Goal: Find specific page/section: Find specific page/section

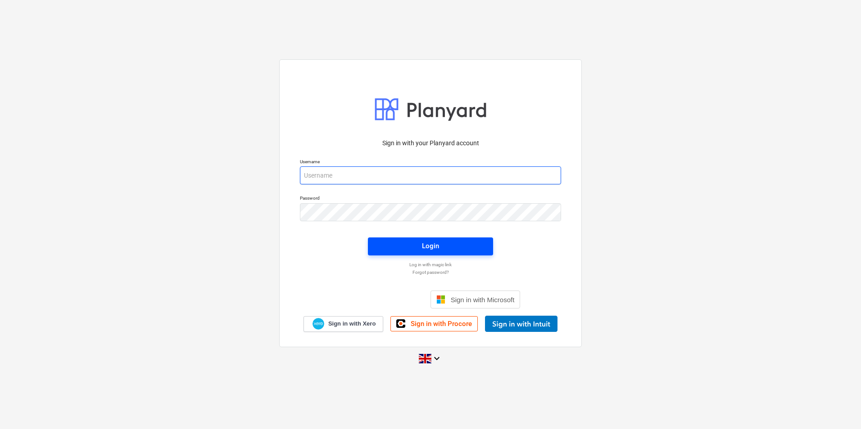
type input "[PERSON_NAME][EMAIL_ADDRESS][PERSON_NAME][DOMAIN_NAME]"
click at [444, 246] on span "Login" at bounding box center [431, 246] width 104 height 12
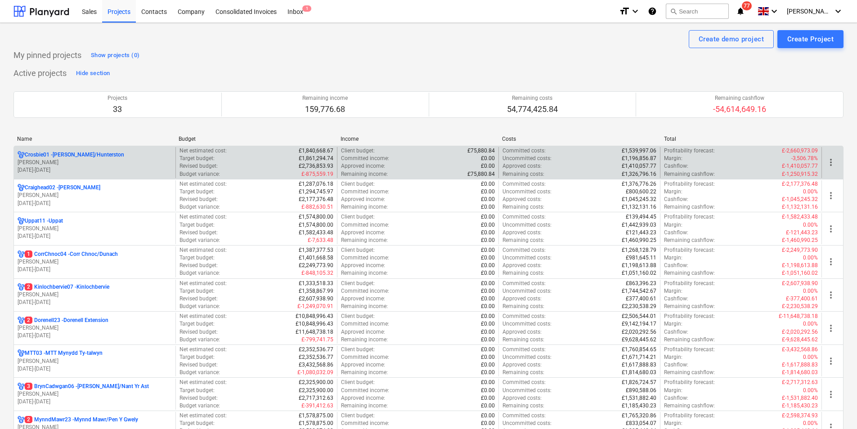
click at [88, 163] on p "[PERSON_NAME]" at bounding box center [95, 163] width 154 height 8
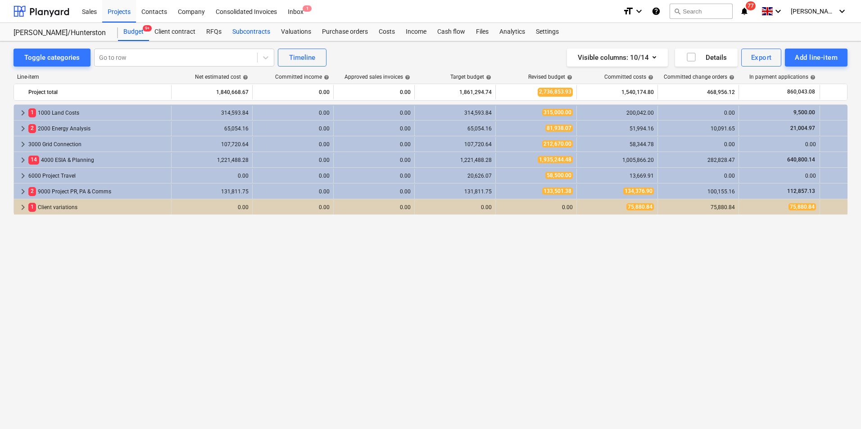
click at [251, 29] on div "Subcontracts" at bounding box center [251, 32] width 49 height 18
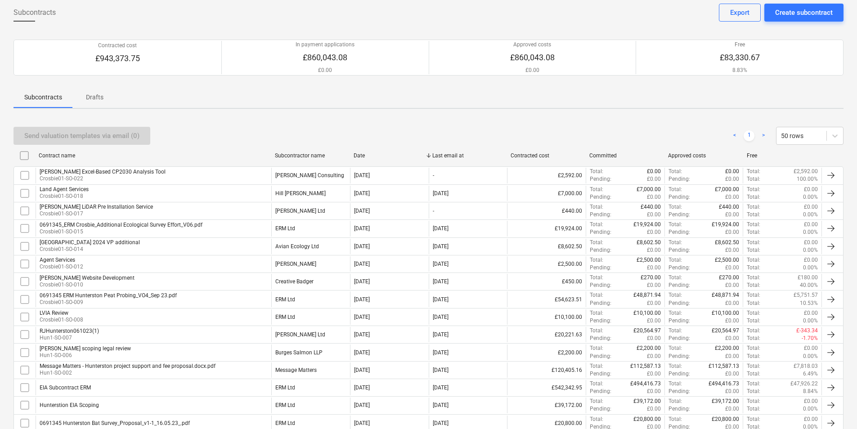
scroll to position [90, 0]
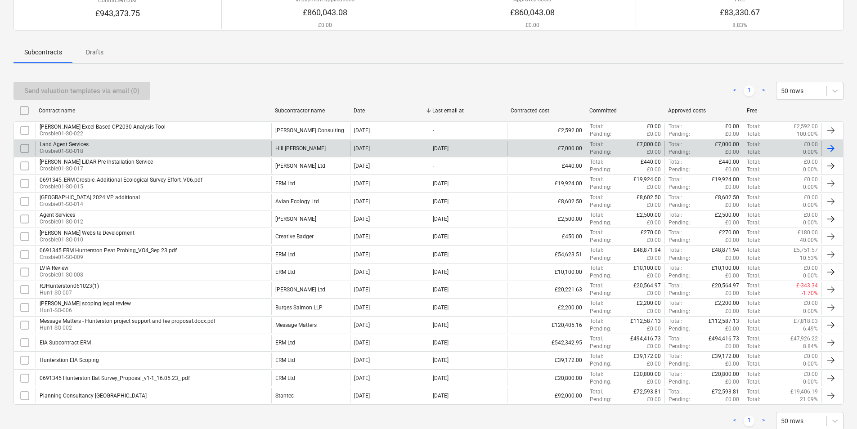
click at [100, 144] on div "Land Agent Services Crosbie01-SO-018" at bounding box center [154, 148] width 236 height 15
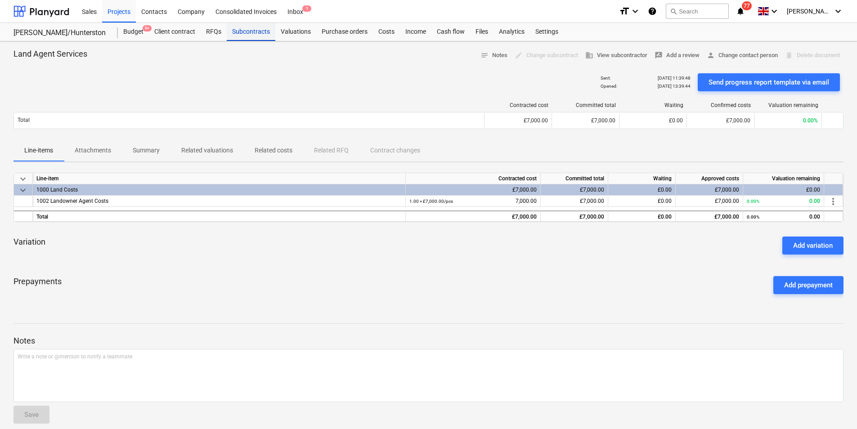
click at [252, 31] on div "Subcontracts" at bounding box center [251, 32] width 49 height 18
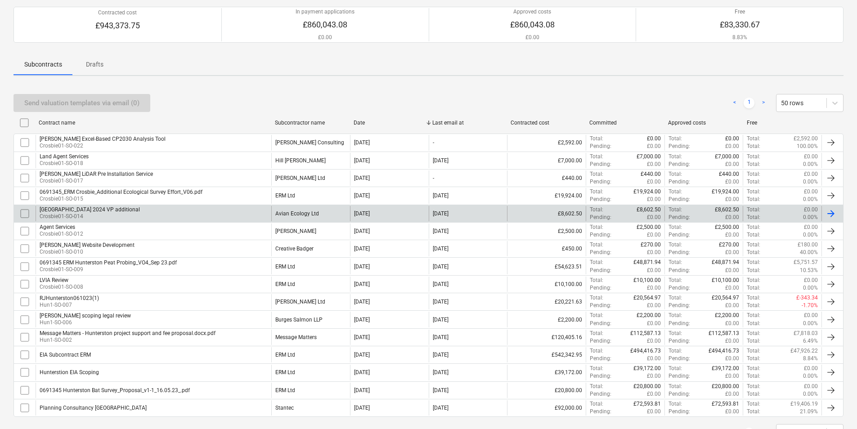
scroll to position [116, 0]
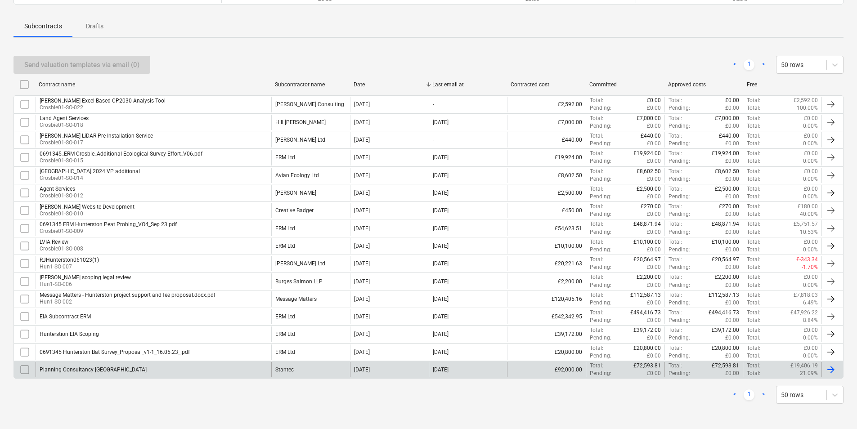
click at [101, 369] on div "Planning Consultancy [GEOGRAPHIC_DATA]" at bounding box center [93, 370] width 107 height 6
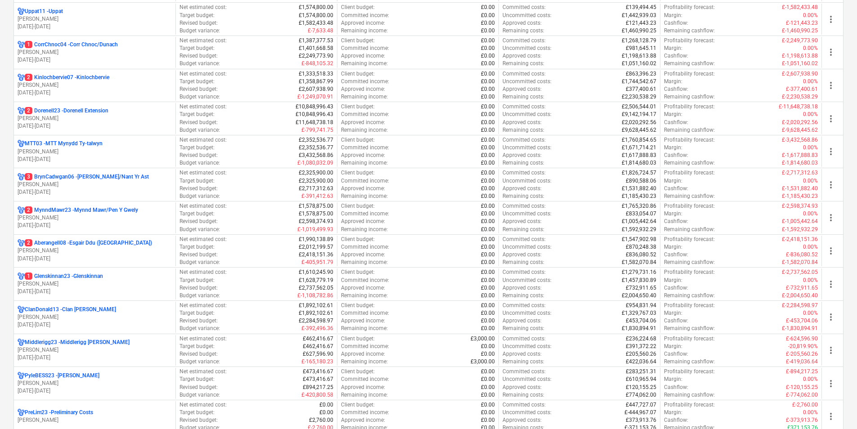
scroll to position [90, 0]
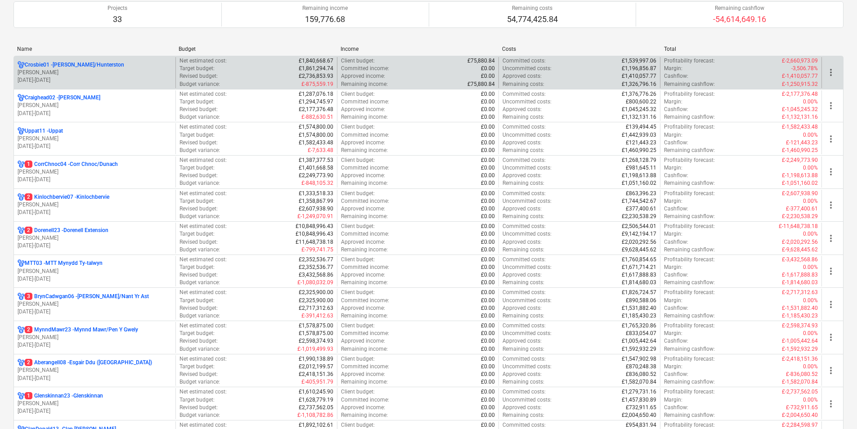
click at [78, 69] on p "[PERSON_NAME]" at bounding box center [95, 73] width 154 height 8
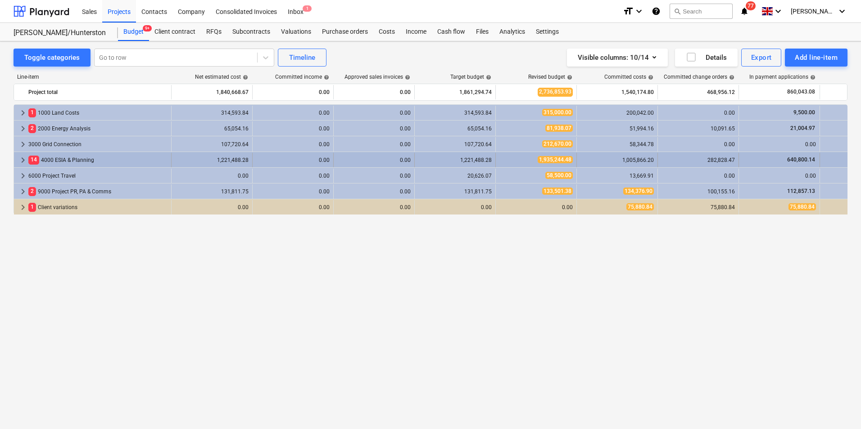
click at [63, 159] on div "14 4000 ESIA & Planning" at bounding box center [97, 160] width 139 height 14
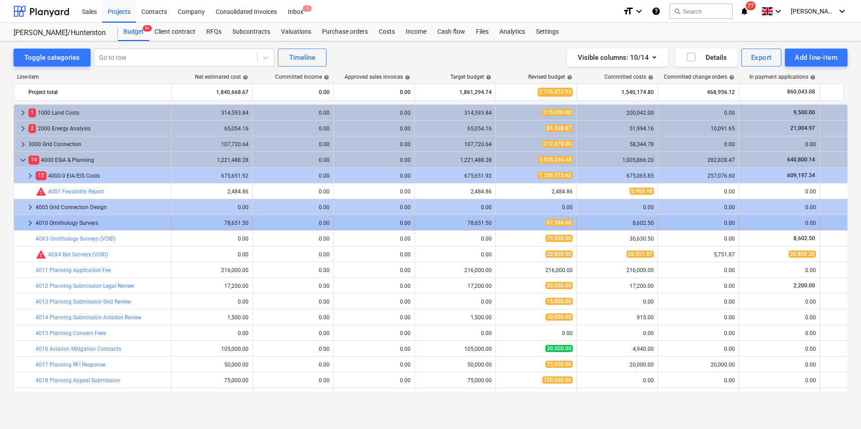
click at [32, 223] on span "keyboard_arrow_right" at bounding box center [30, 223] width 11 height 11
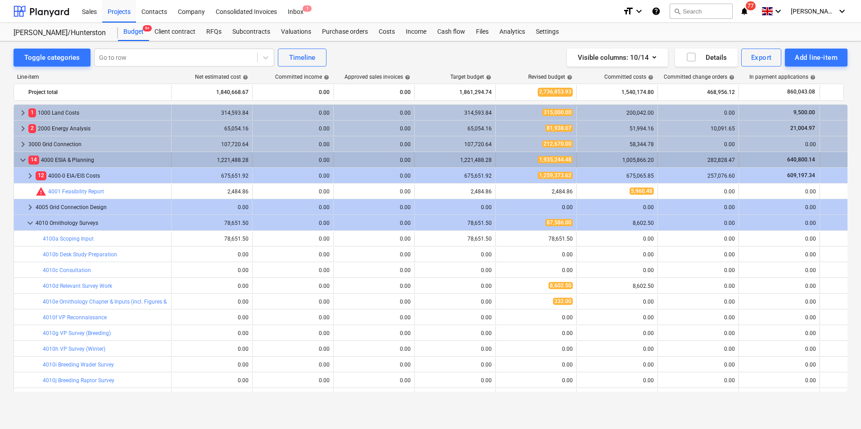
click at [23, 162] on span "keyboard_arrow_down" at bounding box center [23, 160] width 11 height 11
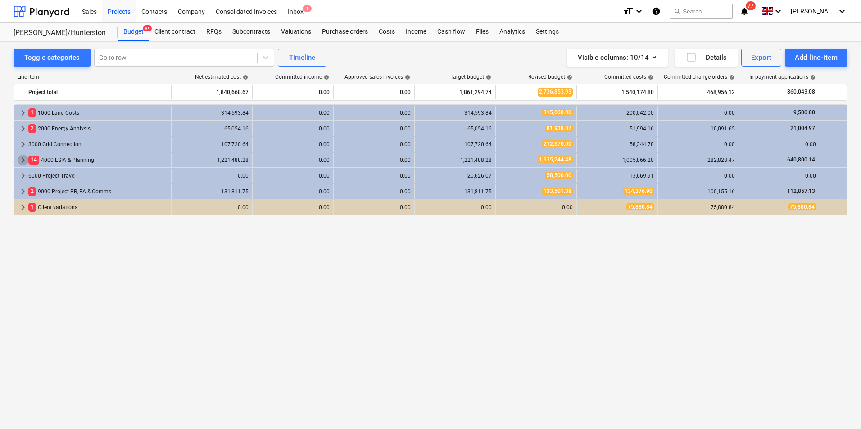
click at [23, 162] on span "keyboard_arrow_right" at bounding box center [23, 160] width 11 height 11
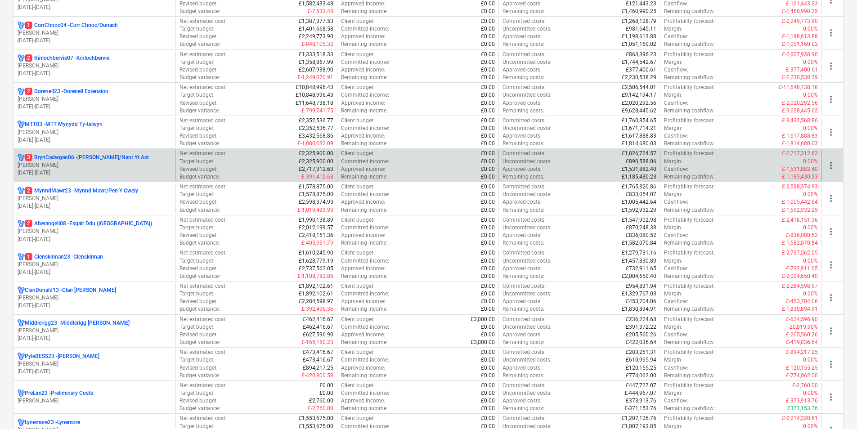
scroll to position [208, 0]
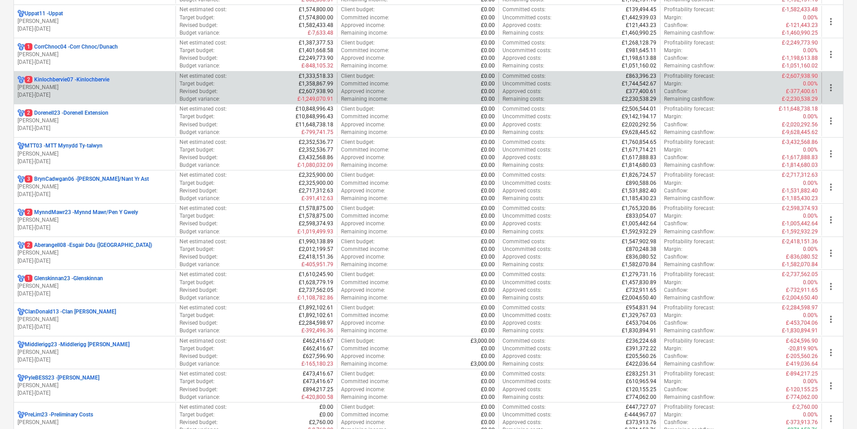
click at [74, 78] on p "2 Kinlochbervie07 - [GEOGRAPHIC_DATA]" at bounding box center [67, 80] width 85 height 8
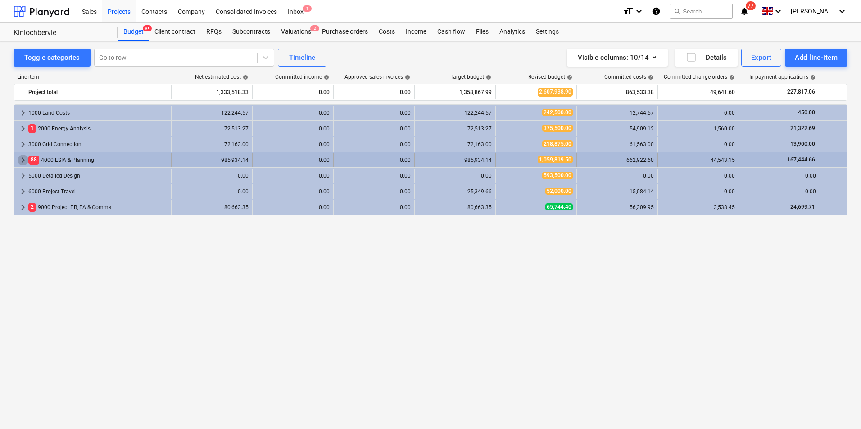
click at [25, 160] on span "keyboard_arrow_right" at bounding box center [23, 160] width 11 height 11
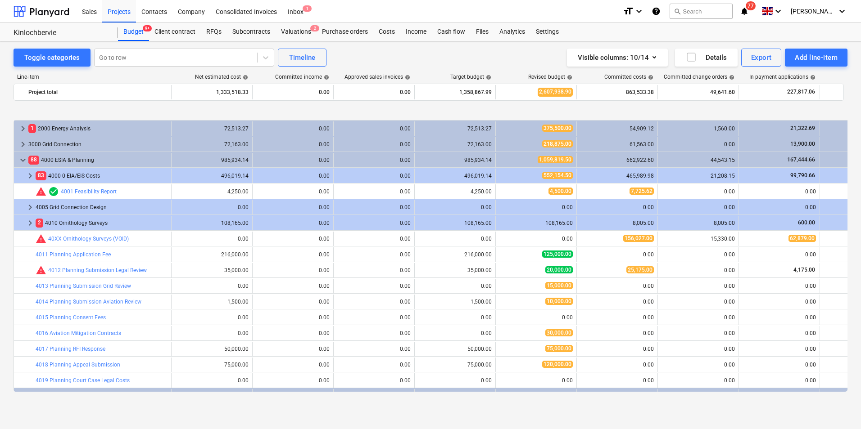
scroll to position [43, 0]
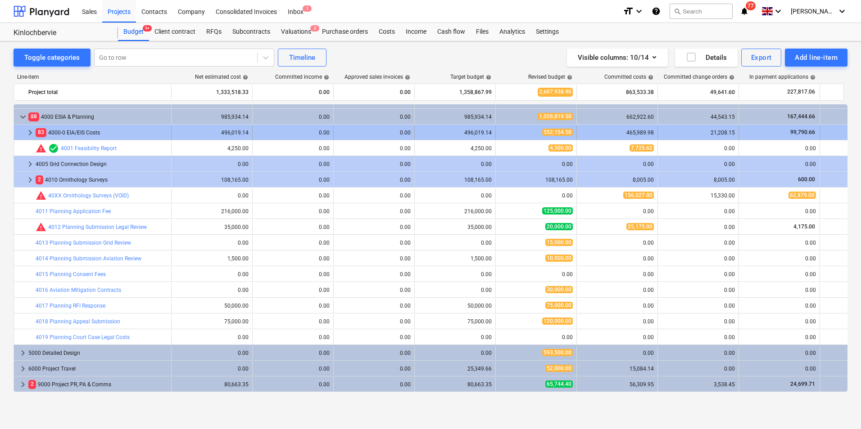
click at [30, 130] on span "keyboard_arrow_right" at bounding box center [30, 132] width 11 height 11
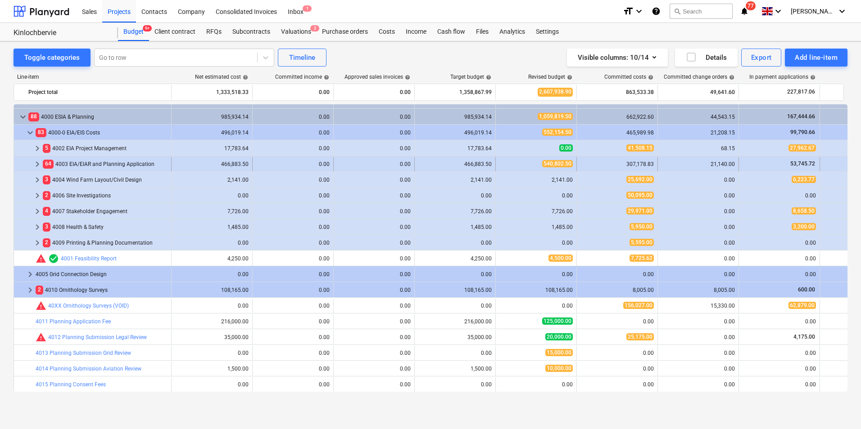
click at [38, 163] on span "keyboard_arrow_right" at bounding box center [37, 164] width 11 height 11
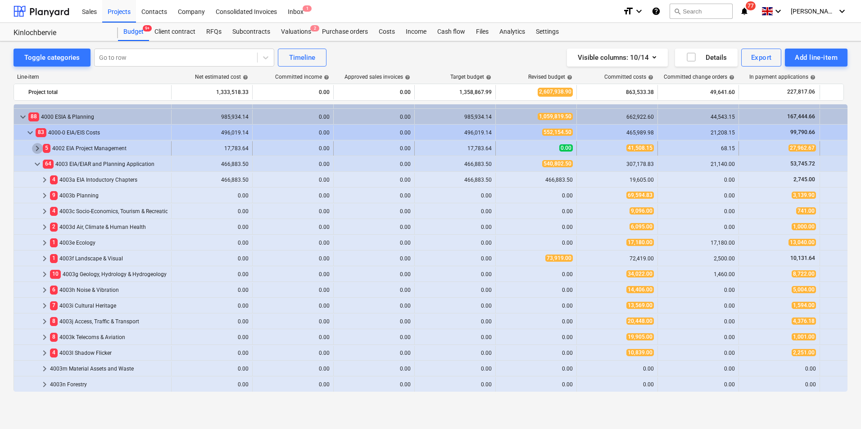
click at [39, 146] on span "keyboard_arrow_right" at bounding box center [37, 148] width 11 height 11
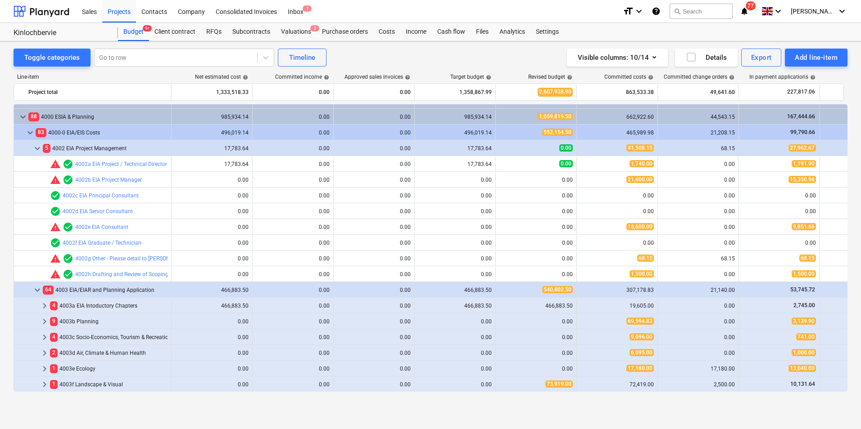
click at [39, 146] on span "keyboard_arrow_down" at bounding box center [37, 148] width 11 height 11
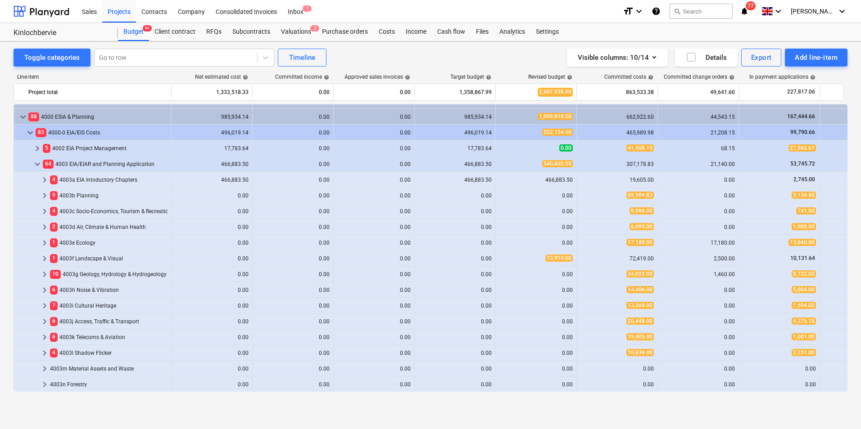
click at [39, 146] on span "keyboard_arrow_right" at bounding box center [37, 148] width 11 height 11
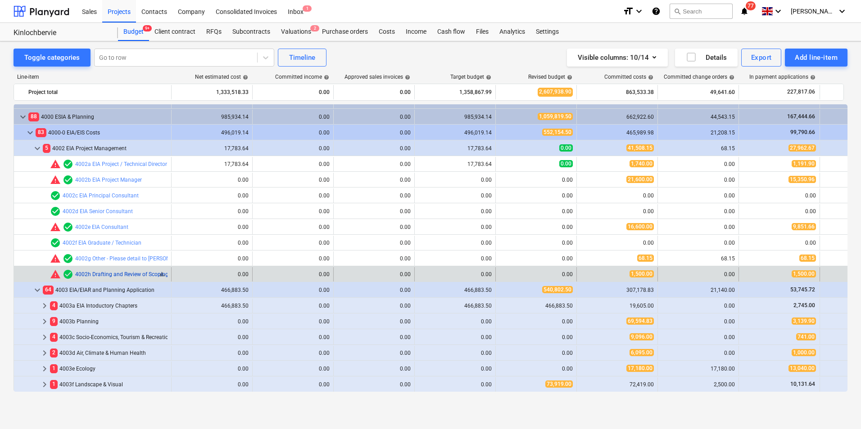
click at [108, 272] on link "4002h Drafting and Review of Scoping Report" at bounding box center [130, 274] width 110 height 6
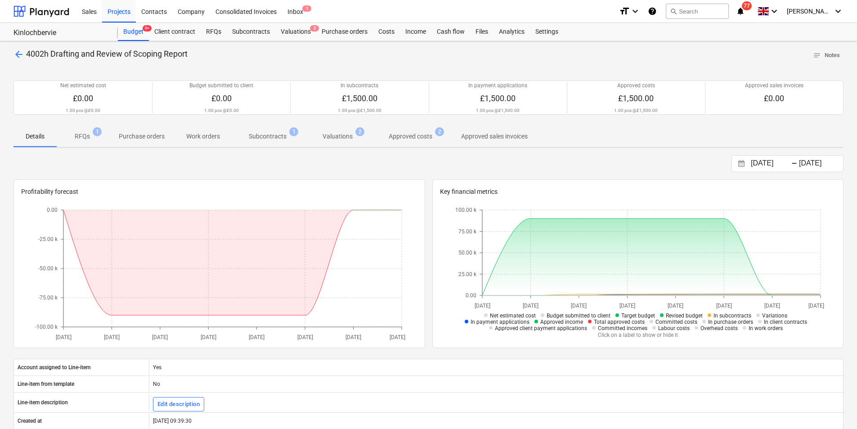
click at [266, 127] on button "Subcontracts 1" at bounding box center [268, 137] width 74 height 22
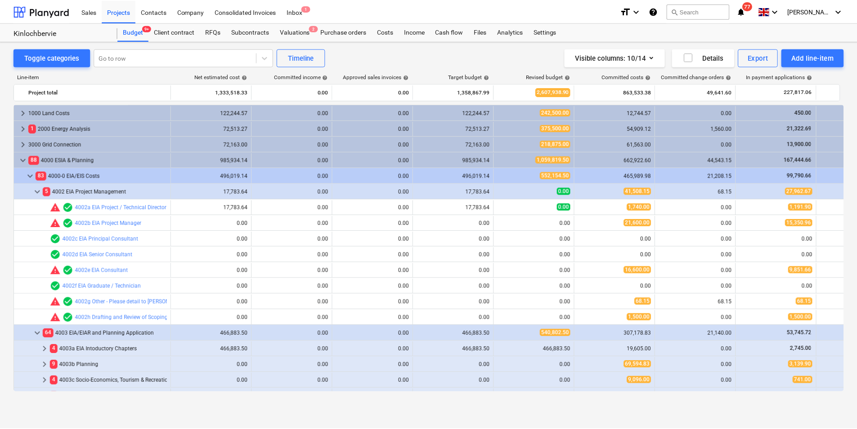
scroll to position [43, 0]
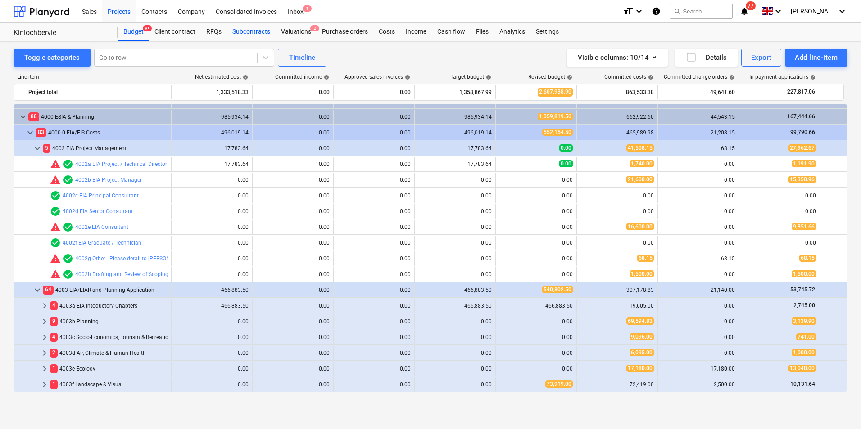
click at [242, 27] on div "Subcontracts" at bounding box center [251, 32] width 49 height 18
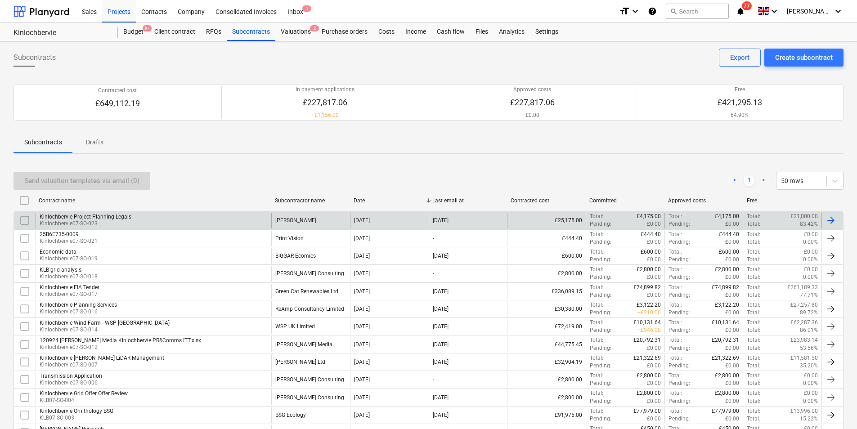
click at [102, 216] on div "Kinlochbervie Project Planning Legals" at bounding box center [86, 217] width 92 height 6
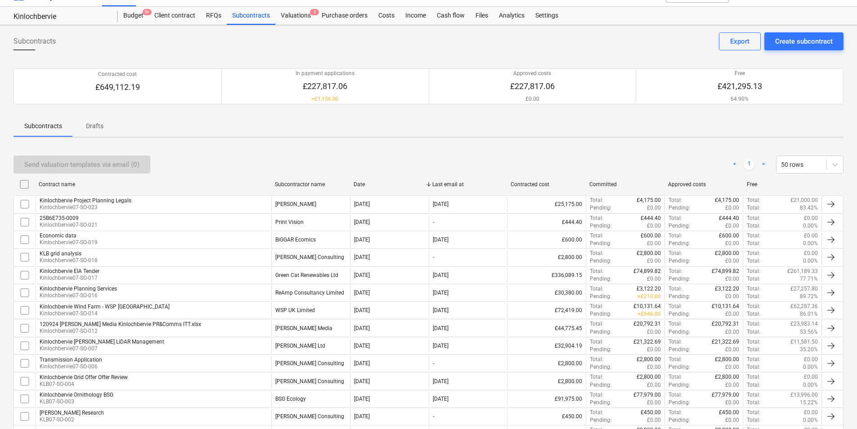
scroll to position [45, 0]
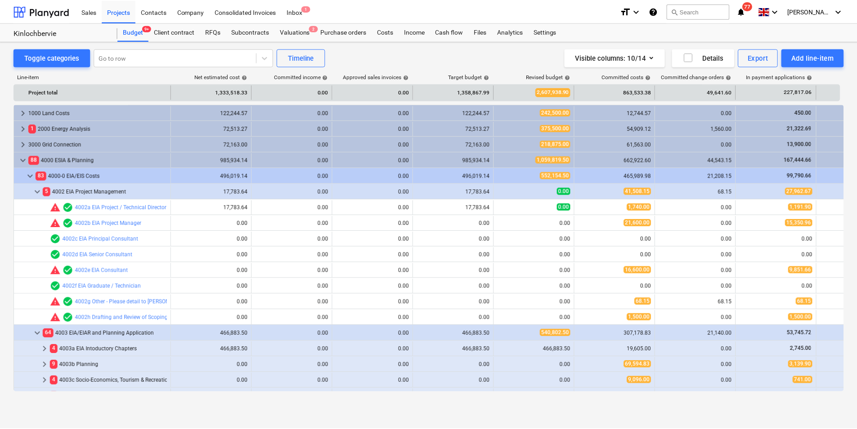
scroll to position [43, 0]
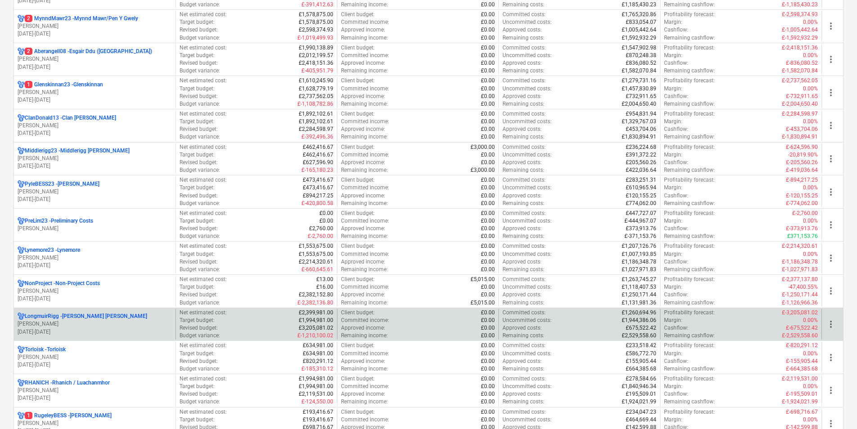
scroll to position [405, 0]
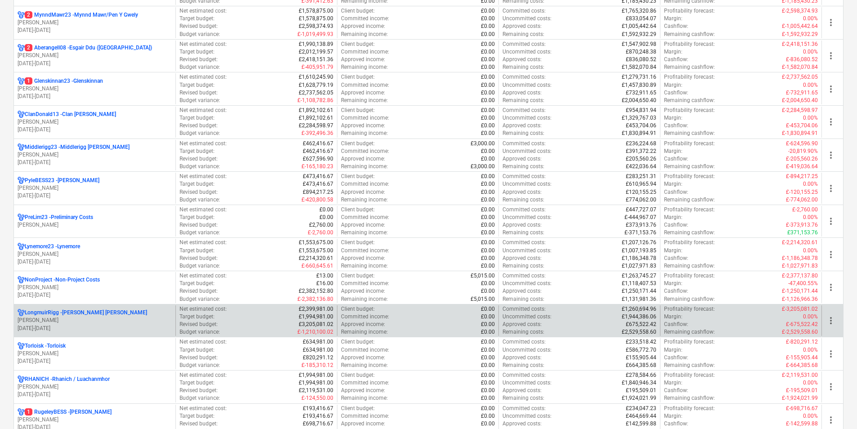
click at [87, 312] on p "LongmuirRigg - [PERSON_NAME] [PERSON_NAME]" at bounding box center [86, 313] width 122 height 8
